Goal: Task Accomplishment & Management: Use online tool/utility

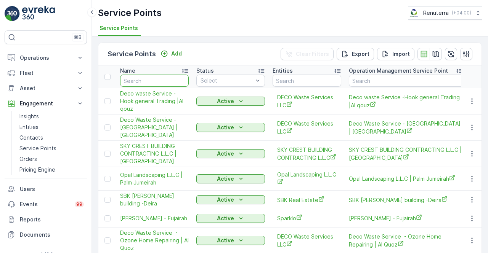
click at [148, 78] on input "text" at bounding box center [154, 81] width 69 height 12
type input "car taxi"
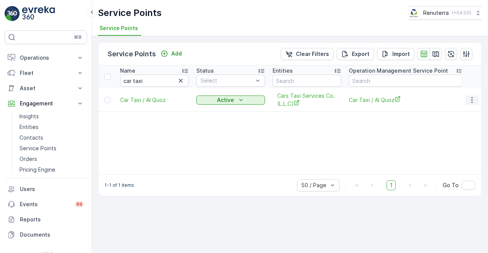
click at [466, 99] on button "button" at bounding box center [472, 100] width 14 height 9
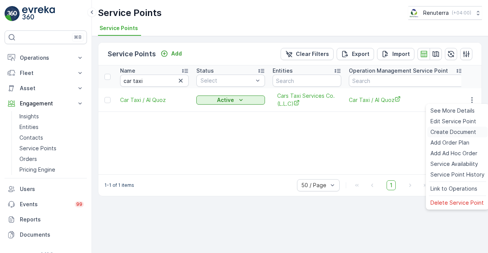
click at [435, 136] on span "Create Document" at bounding box center [453, 132] width 46 height 8
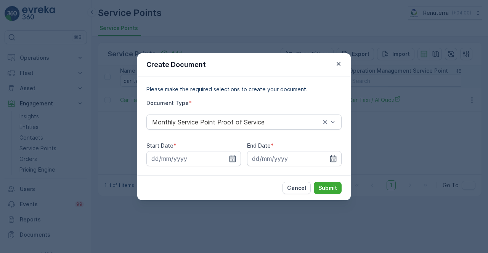
click at [230, 159] on icon "button" at bounding box center [233, 159] width 8 height 8
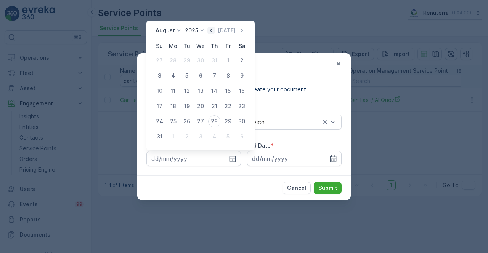
click at [212, 32] on icon "button" at bounding box center [211, 30] width 2 height 4
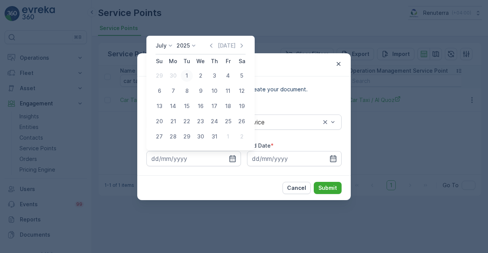
click at [188, 78] on div "1" at bounding box center [187, 76] width 12 height 12
type input "01.07.2025"
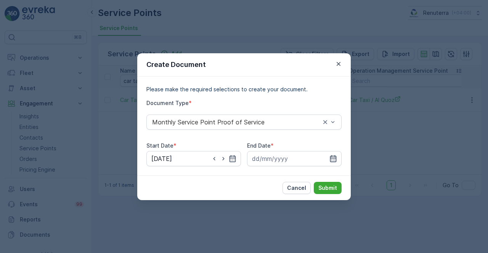
click at [331, 162] on icon "button" at bounding box center [333, 158] width 6 height 7
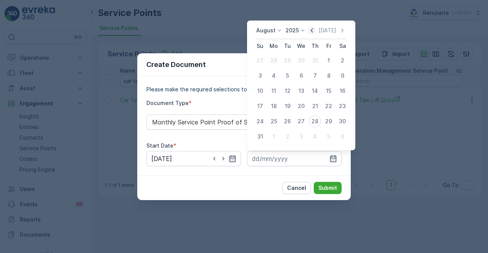
click at [315, 29] on icon "button" at bounding box center [312, 31] width 8 height 8
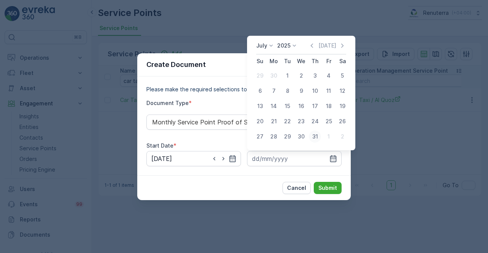
click at [315, 138] on div "31" at bounding box center [315, 137] width 12 height 12
type input "31.07.2025"
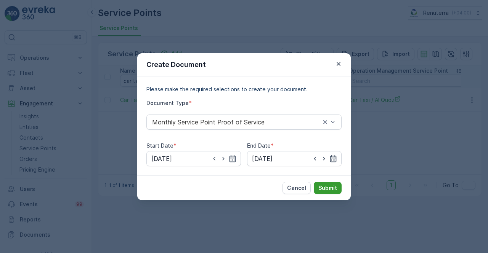
drag, startPoint x: 331, startPoint y: 178, endPoint x: 332, endPoint y: 183, distance: 5.1
click at [331, 179] on div "Cancel Submit" at bounding box center [243, 188] width 213 height 25
click at [333, 185] on p "Submit" at bounding box center [327, 188] width 19 height 8
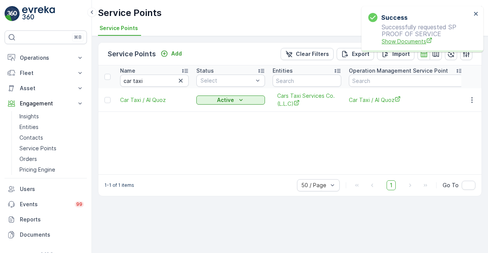
click at [416, 38] on span "Show Documents" at bounding box center [426, 41] width 90 height 8
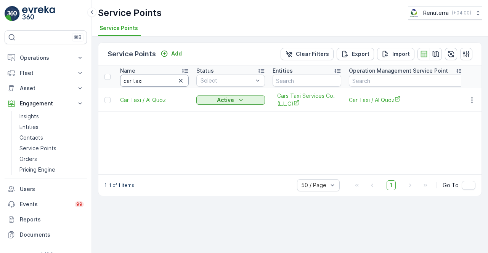
click at [146, 80] on input "car taxi" at bounding box center [154, 81] width 69 height 12
type input "c"
type input "bonya"
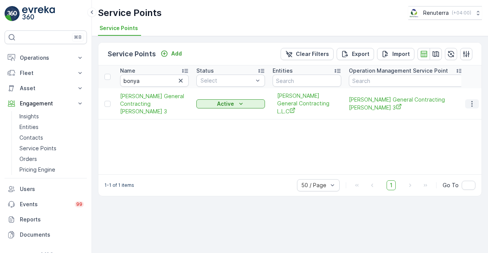
click at [470, 105] on icon "button" at bounding box center [472, 104] width 8 height 8
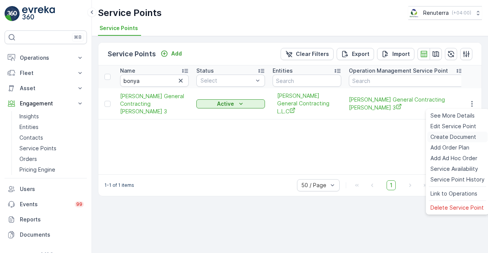
click at [440, 139] on span "Create Document" at bounding box center [453, 137] width 46 height 8
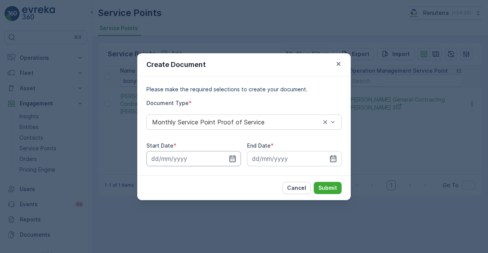
click at [238, 157] on input at bounding box center [193, 158] width 94 height 15
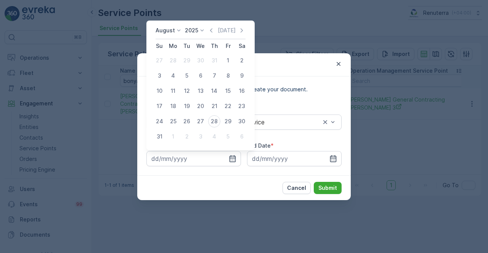
drag, startPoint x: 214, startPoint y: 30, endPoint x: 210, endPoint y: 41, distance: 11.8
click at [214, 30] on icon "button" at bounding box center [211, 31] width 8 height 8
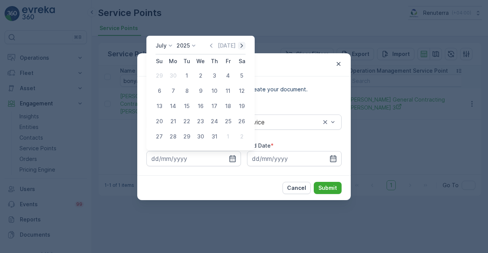
drag, startPoint x: 244, startPoint y: 45, endPoint x: 211, endPoint y: 65, distance: 38.7
click at [243, 45] on icon "button" at bounding box center [242, 46] width 8 height 8
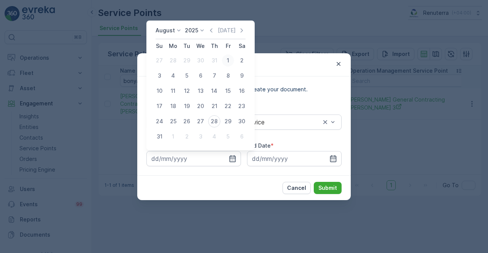
click at [229, 59] on div "1" at bounding box center [228, 60] width 12 height 12
type input "01.08.2025"
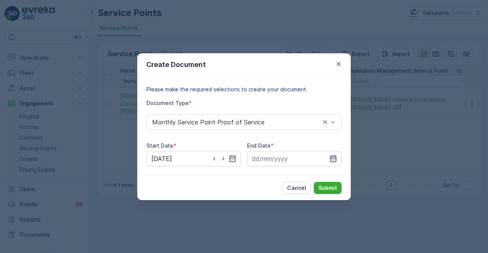
click at [333, 158] on icon "button" at bounding box center [333, 159] width 8 height 8
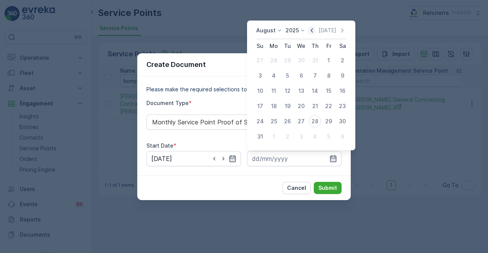
click at [313, 32] on icon "button" at bounding box center [311, 30] width 2 height 4
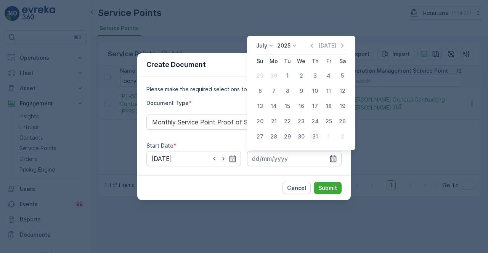
click at [317, 140] on div "31" at bounding box center [315, 137] width 12 height 12
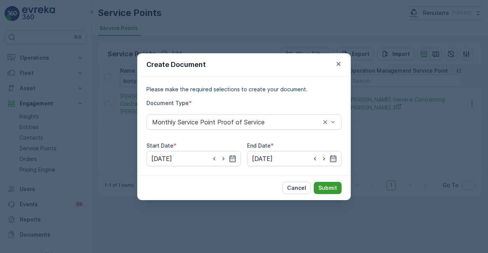
click at [322, 187] on p "Submit" at bounding box center [327, 188] width 19 height 8
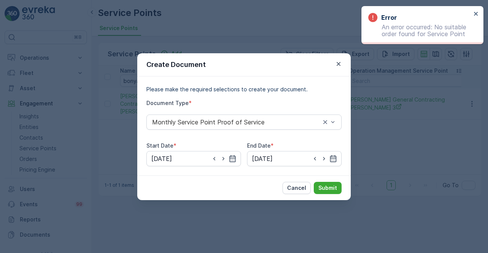
drag, startPoint x: 472, startPoint y: 11, endPoint x: 428, endPoint y: 45, distance: 55.7
click at [472, 11] on div "Error An error occurred: No suitable order found for Service Point" at bounding box center [419, 25] width 107 height 29
click at [472, 12] on div "Error An error occurred: No suitable order found for Service Point" at bounding box center [419, 25] width 107 height 29
drag, startPoint x: 476, startPoint y: 16, endPoint x: 465, endPoint y: 21, distance: 12.5
click at [475, 16] on icon "close" at bounding box center [475, 14] width 5 height 6
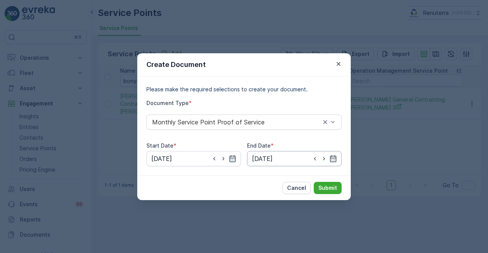
click at [338, 158] on input "31.07.2025" at bounding box center [294, 158] width 94 height 15
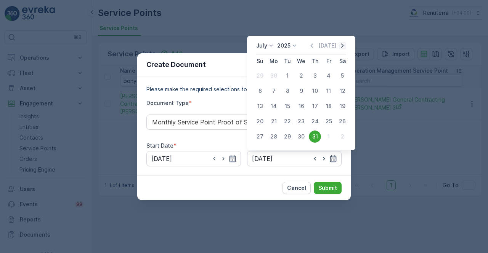
click at [345, 44] on icon "button" at bounding box center [342, 46] width 8 height 8
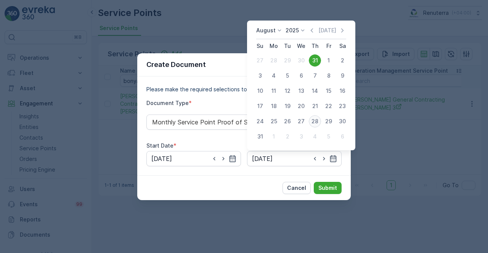
click at [314, 122] on div "28" at bounding box center [315, 121] width 12 height 12
type input "28.08.2025"
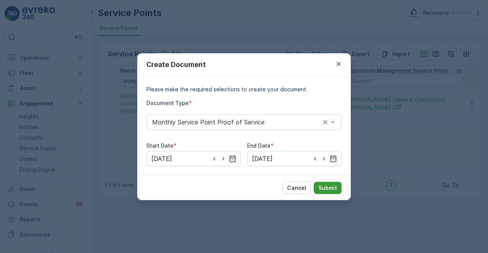
click at [321, 183] on button "Submit" at bounding box center [328, 188] width 28 height 12
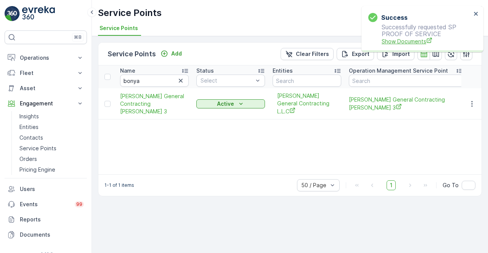
click at [383, 45] on span "Show Documents" at bounding box center [426, 41] width 90 height 8
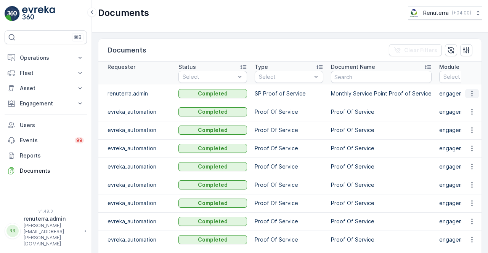
click at [471, 96] on icon "button" at bounding box center [471, 94] width 1 height 6
drag, startPoint x: 467, startPoint y: 97, endPoint x: 462, endPoint y: 104, distance: 8.2
click at [462, 104] on span "See Details" at bounding box center [469, 105] width 29 height 8
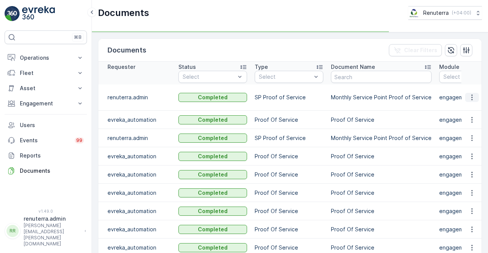
click at [471, 101] on icon "button" at bounding box center [472, 98] width 8 height 8
click at [461, 111] on td at bounding box center [471, 98] width 21 height 26
click at [471, 101] on icon "button" at bounding box center [471, 98] width 1 height 6
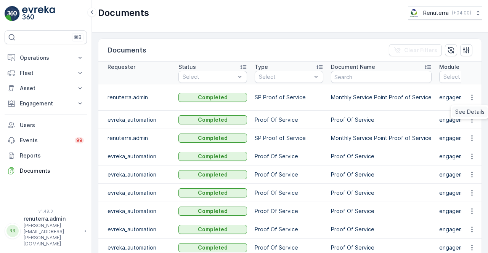
click at [466, 112] on span "See Details" at bounding box center [469, 112] width 29 height 8
